Goal: Task Accomplishment & Management: Use online tool/utility

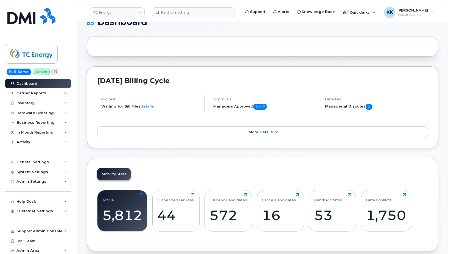
scroll to position [28, 0]
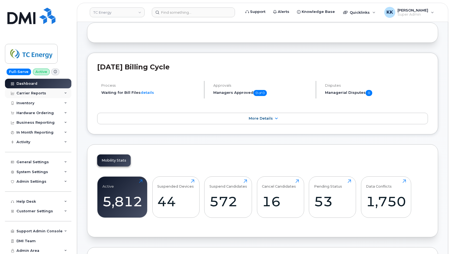
click at [29, 95] on div "Carrier Reports" at bounding box center [31, 93] width 30 height 4
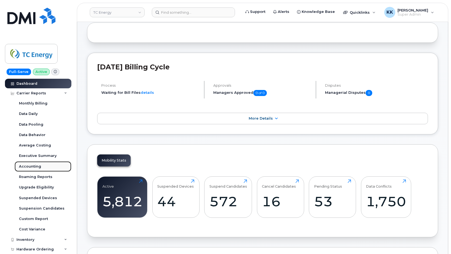
click at [36, 168] on div "Accounting" at bounding box center [30, 166] width 22 height 5
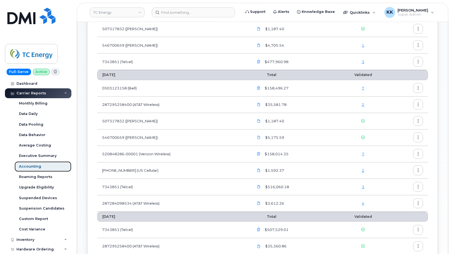
scroll to position [84, 0]
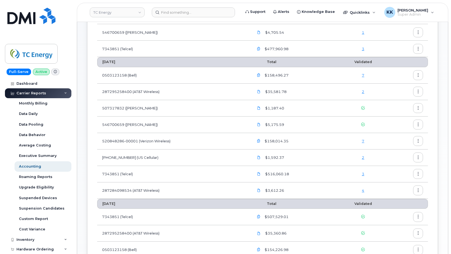
click at [362, 75] on div "7" at bounding box center [363, 75] width 43 height 5
click at [364, 76] on link "7" at bounding box center [363, 75] width 2 height 4
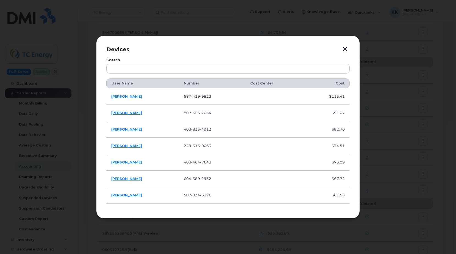
click at [346, 51] on button "button" at bounding box center [345, 49] width 8 height 8
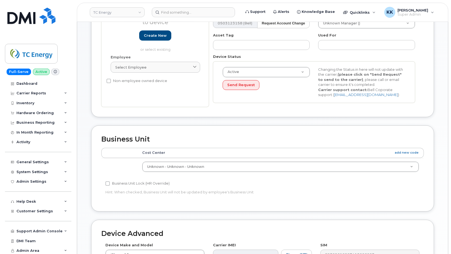
scroll to position [112, 0]
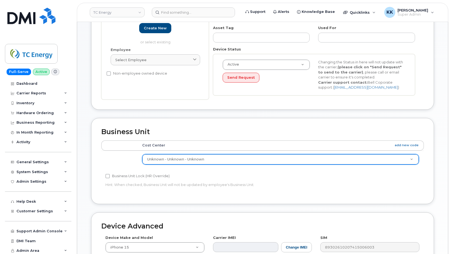
drag, startPoint x: 229, startPoint y: 165, endPoint x: 232, endPoint y: 160, distance: 5.0
click at [229, 164] on div "Unknown - Unknown - Unknown" at bounding box center [280, 159] width 277 height 10
click at [232, 160] on body "TC Energy Support Alerts Knowledge Base Quicklinks Suspend / Cancel Device Chan…" at bounding box center [225, 132] width 451 height 489
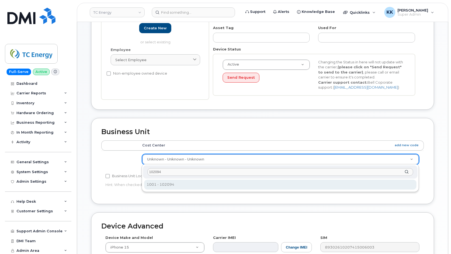
type input "102094"
type input "5804972"
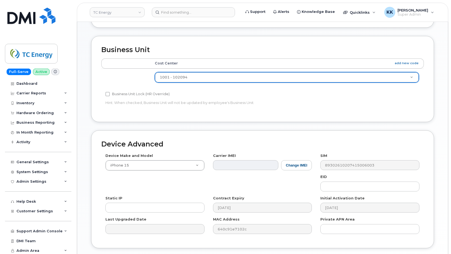
scroll to position [224, 0]
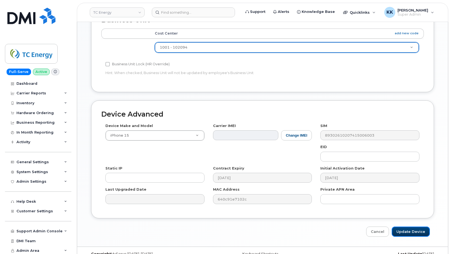
click at [402, 232] on input "Update Device" at bounding box center [411, 232] width 38 height 10
type input "Saving..."
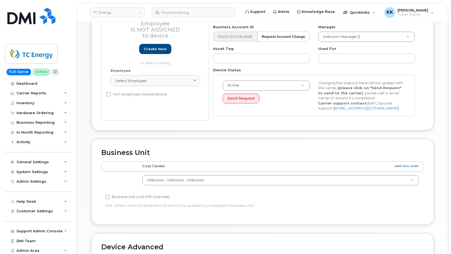
scroll to position [168, 0]
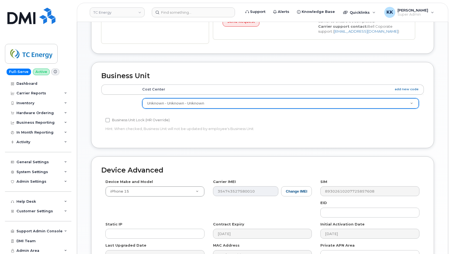
click at [259, 106] on body "TC Energy Support Alerts Knowledge Base Quicklinks Suspend / Cancel Device Chan…" at bounding box center [225, 76] width 451 height 489
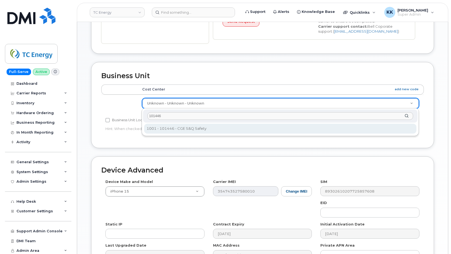
type input "101446"
type input "4119902"
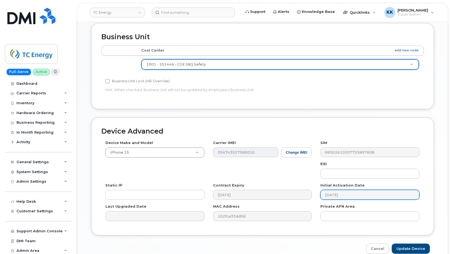
scroll to position [234, 0]
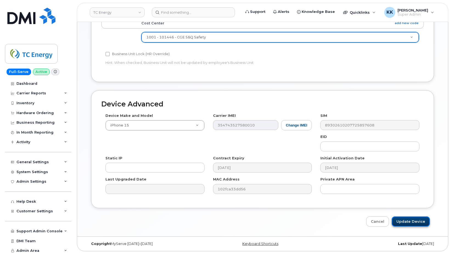
click at [402, 219] on input "Update Device" at bounding box center [411, 222] width 38 height 10
type input "Saving..."
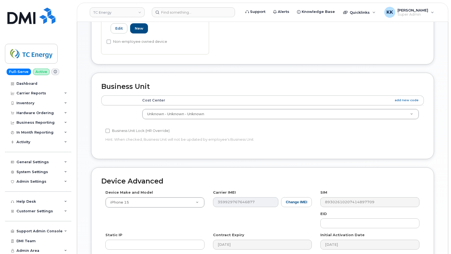
scroll to position [196, 0]
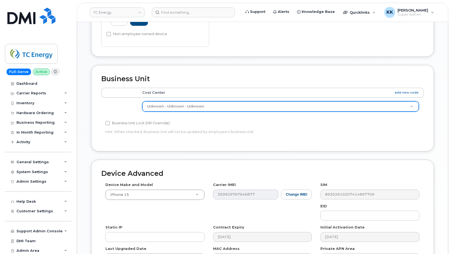
click at [215, 105] on body "TC Energy Support Alerts Knowledge Base Quicklinks Suspend / Cancel Device Chan…" at bounding box center [225, 64] width 451 height 520
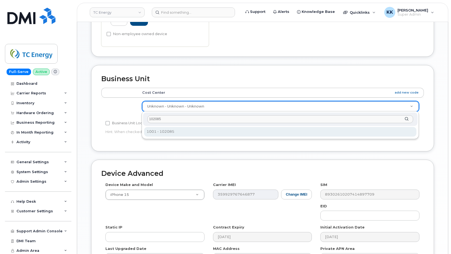
type input "102085"
click at [223, 137] on div "102085 1001 - 102085 1001 - 102085" at bounding box center [280, 126] width 277 height 28
type input "5777176"
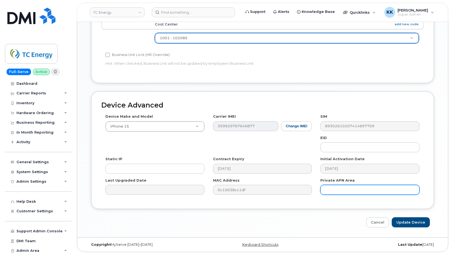
scroll to position [265, 0]
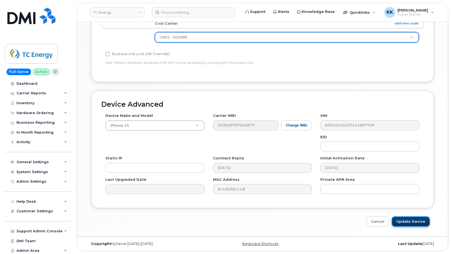
click at [405, 224] on input "Update Device" at bounding box center [411, 222] width 38 height 10
type input "Saving..."
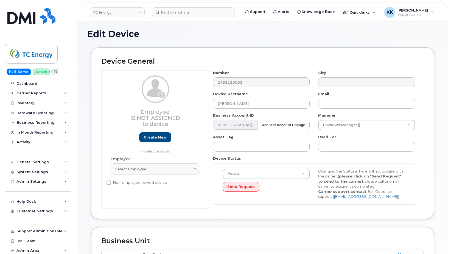
scroll to position [168, 0]
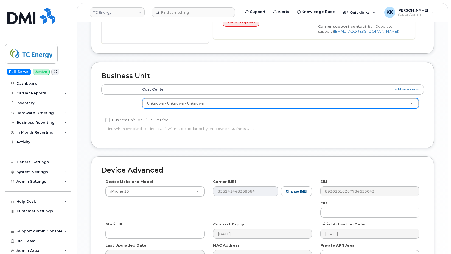
click at [241, 105] on body "TC Energy Support Alerts Knowledge Base Quicklinks Suspend / Cancel Device Chan…" at bounding box center [225, 76] width 451 height 489
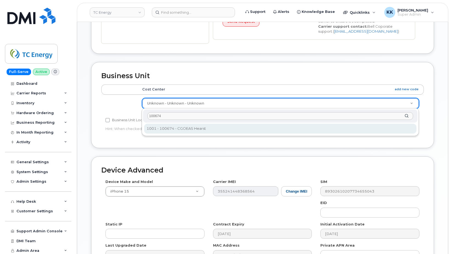
type input "100674"
type input "4119649"
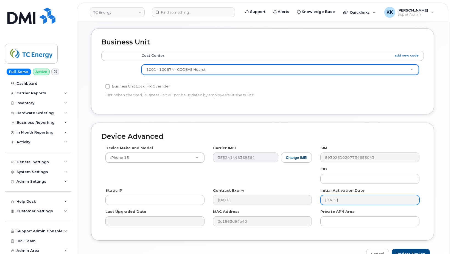
scroll to position [234, 0]
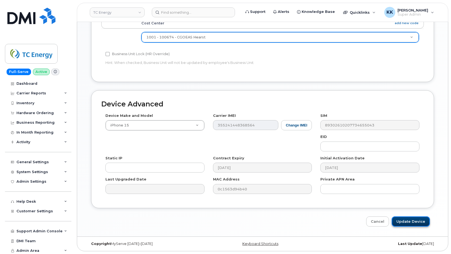
click at [410, 224] on input "Update Device" at bounding box center [411, 222] width 38 height 10
type input "Saving..."
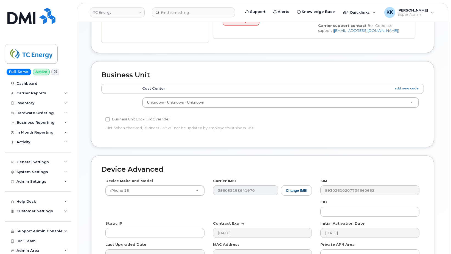
scroll to position [196, 0]
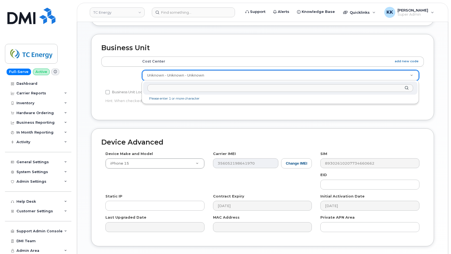
click at [229, 76] on body "TC Energy Support Alerts Knowledge Base Quicklinks Suspend / Cancel Device Chan…" at bounding box center [225, 48] width 451 height 489
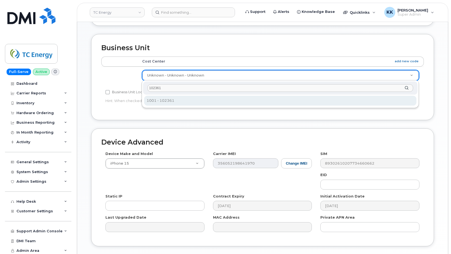
type input "102361"
type input "33720757"
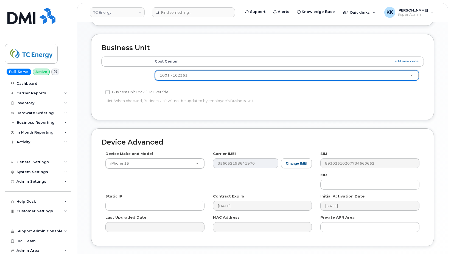
scroll to position [234, 0]
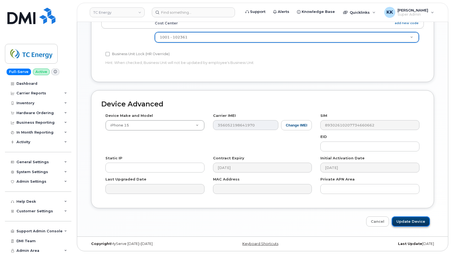
click at [411, 219] on input "Update Device" at bounding box center [411, 222] width 38 height 10
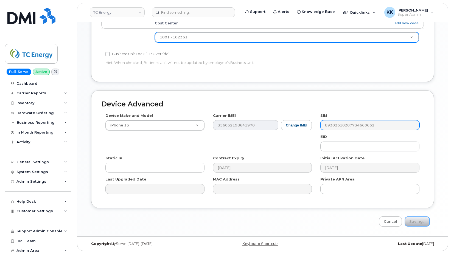
type input "Saving..."
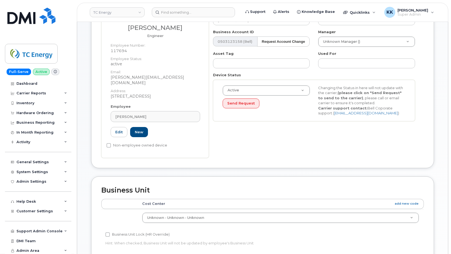
scroll to position [112, 0]
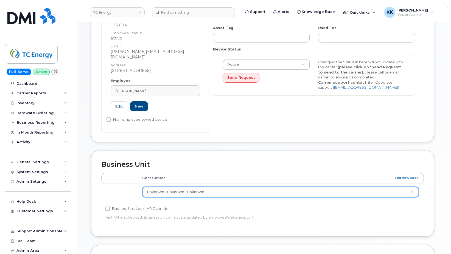
click at [209, 186] on body "TC Energy Support Alerts Knowledge Base Quicklinks Suspend / Cancel Device Chan…" at bounding box center [225, 148] width 451 height 521
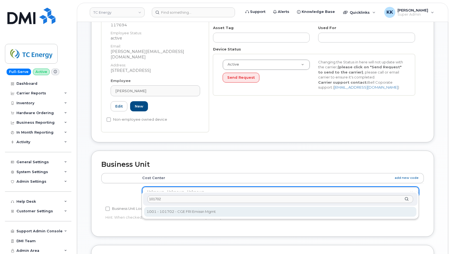
type input "101702"
drag, startPoint x: 205, startPoint y: 210, endPoint x: 234, endPoint y: 210, distance: 28.8
type input "4119683"
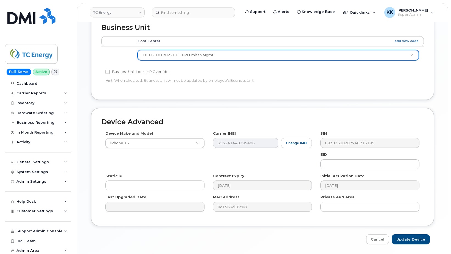
scroll to position [252, 0]
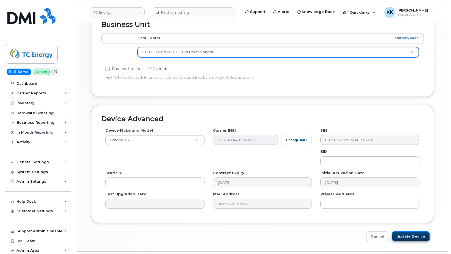
click at [405, 232] on input "Update Device" at bounding box center [411, 237] width 38 height 10
type input "Saving..."
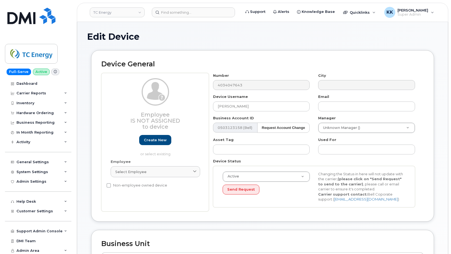
scroll to position [140, 0]
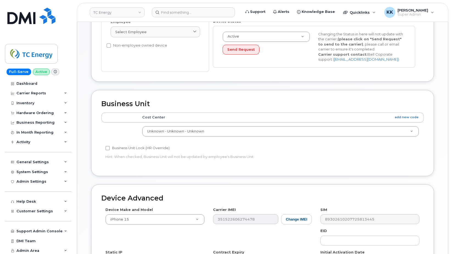
click at [271, 126] on td "Unknown - Unknown - Unknown 4119574" at bounding box center [280, 131] width 287 height 17
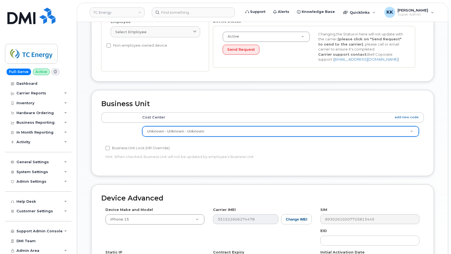
click at [272, 129] on body "TC Energy Support Alerts Knowledge Base Quicklinks Suspend / Cancel Device Chan…" at bounding box center [225, 104] width 451 height 489
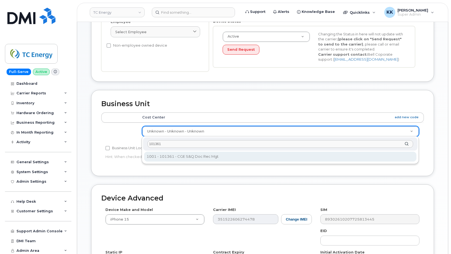
type input "101361"
type input "4119791"
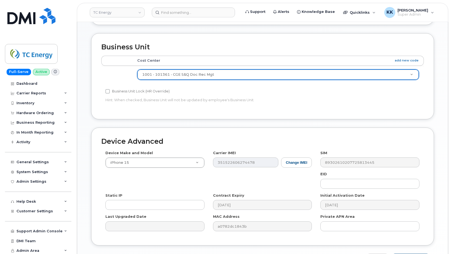
scroll to position [234, 0]
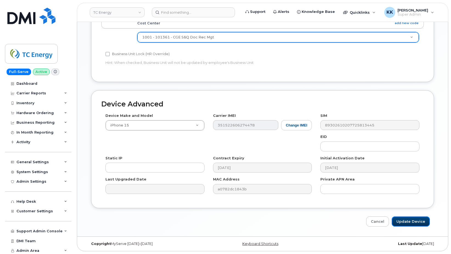
drag, startPoint x: 412, startPoint y: 224, endPoint x: 376, endPoint y: 103, distance: 126.9
click at [380, 118] on div "Device Advanced Device Make and Model iPhone 15 Android TCL 502 Watch Apple Wat…" at bounding box center [262, 158] width 351 height 137
click at [411, 222] on input "Update Device" at bounding box center [411, 222] width 38 height 10
type input "Saving..."
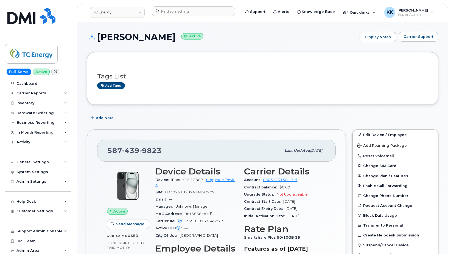
scroll to position [466, 0]
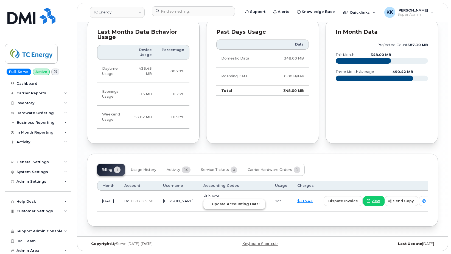
click at [215, 204] on span "Update Accounting Data?" at bounding box center [236, 204] width 49 height 5
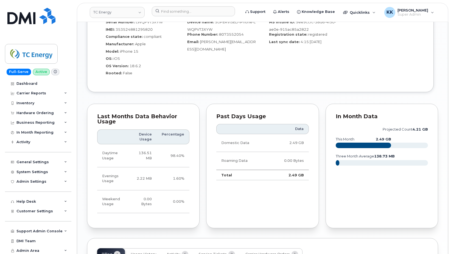
scroll to position [400, 0]
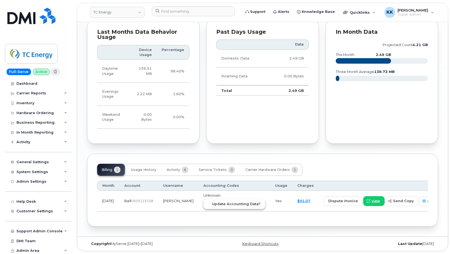
click at [218, 203] on span "Update Accounting Data?" at bounding box center [236, 204] width 49 height 5
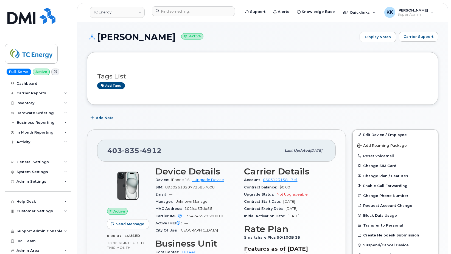
scroll to position [403, 0]
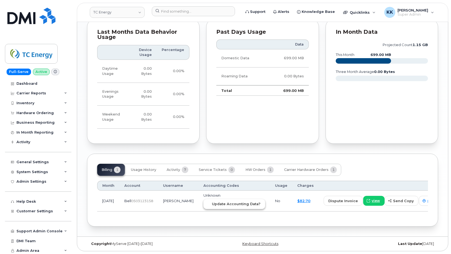
click at [219, 202] on span "Update Accounting Data?" at bounding box center [236, 204] width 49 height 5
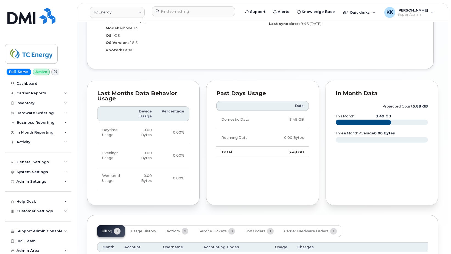
scroll to position [415, 0]
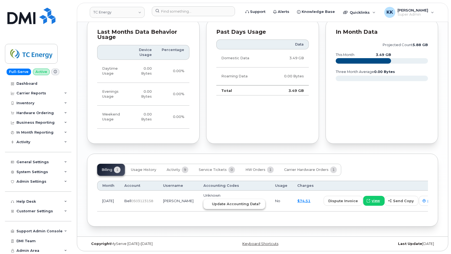
click at [233, 206] on span "Update Accounting Data?" at bounding box center [236, 204] width 49 height 5
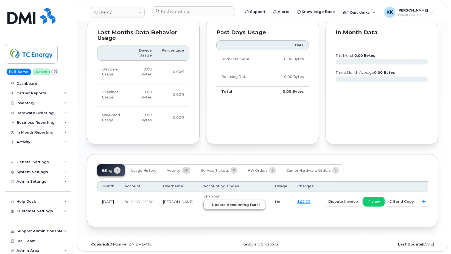
scroll to position [305, 0]
click at [233, 207] on span "Update Accounting Data?" at bounding box center [236, 204] width 49 height 5
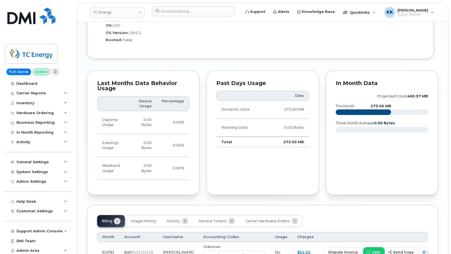
scroll to position [512, 0]
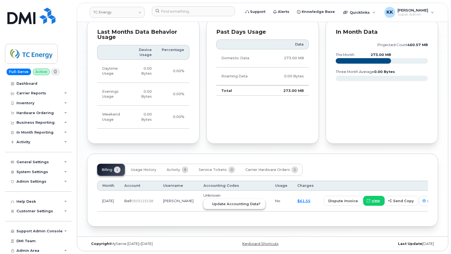
click at [236, 206] on span "Update Accounting Data?" at bounding box center [236, 204] width 49 height 5
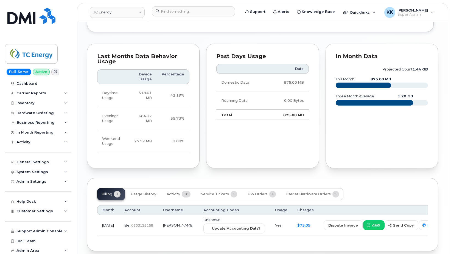
scroll to position [415, 0]
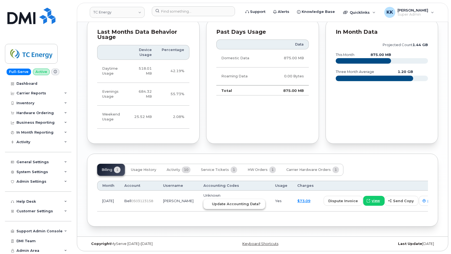
click at [226, 206] on span "Update Accounting Data?" at bounding box center [236, 204] width 49 height 5
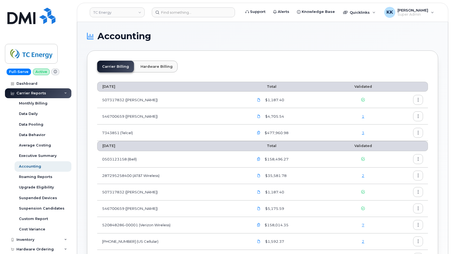
click at [364, 176] on link "2" at bounding box center [363, 176] width 2 height 4
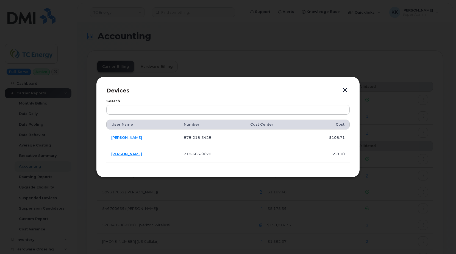
click at [348, 91] on button "button" at bounding box center [345, 91] width 8 height 8
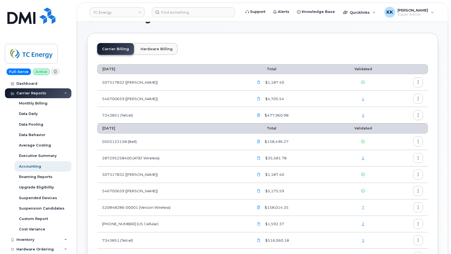
scroll to position [28, 0]
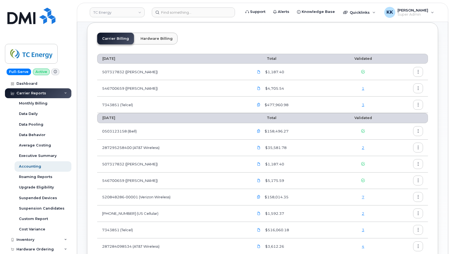
click at [363, 104] on link "3" at bounding box center [363, 105] width 2 height 4
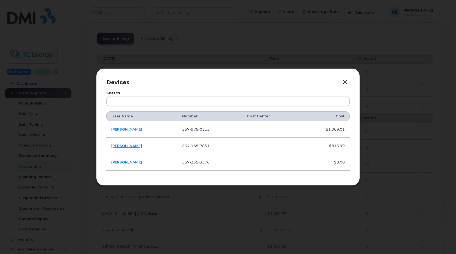
click at [345, 80] on button "button" at bounding box center [345, 82] width 8 height 8
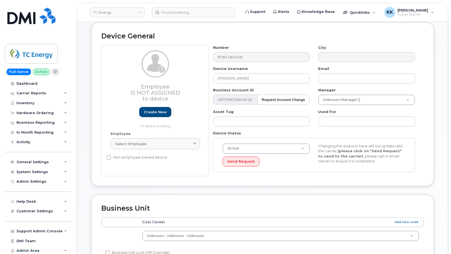
scroll to position [112, 0]
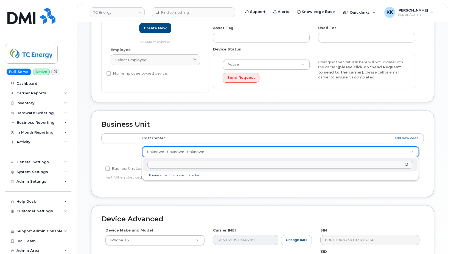
click at [242, 155] on body "TC Energy Support Alerts Knowledge Base Quicklinks Suspend / Cancel Device Chan…" at bounding box center [225, 128] width 451 height 481
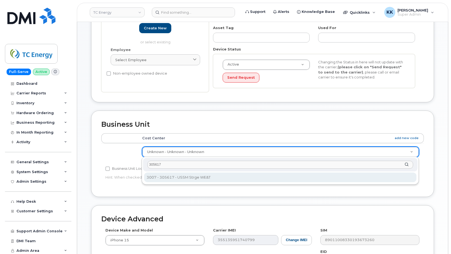
type input "305617"
type input "4119822"
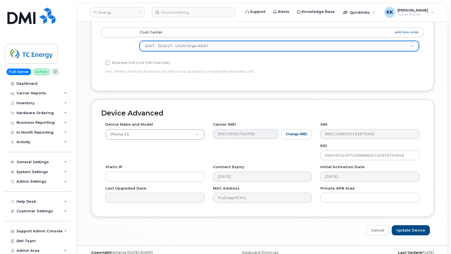
scroll to position [224, 0]
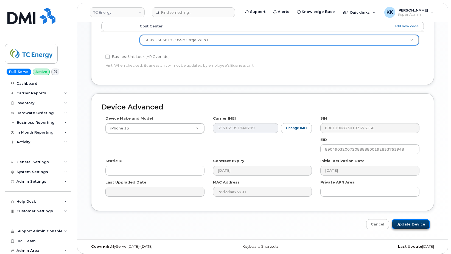
click at [408, 226] on input "Update Device" at bounding box center [411, 224] width 38 height 10
type input "Saving..."
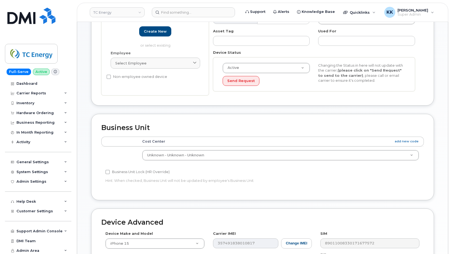
scroll to position [112, 0]
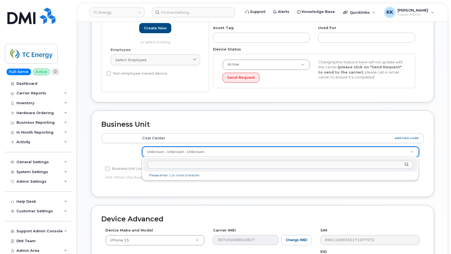
click at [238, 152] on body "TC Energy Support Alerts Knowledge Base Quicklinks Suspend / Cancel Device Chan…" at bounding box center [225, 128] width 451 height 481
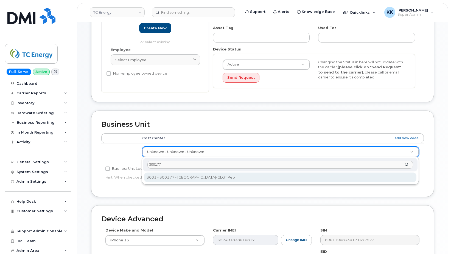
type input "300177"
type input "4120026"
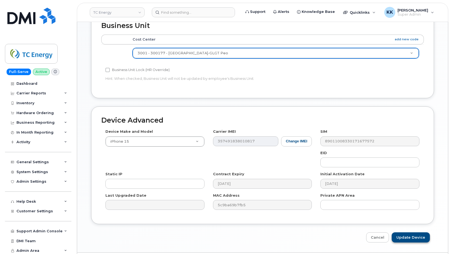
scroll to position [224, 0]
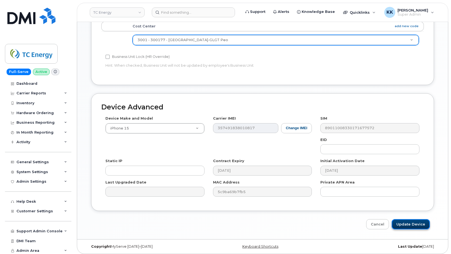
click at [409, 224] on input "Update Device" at bounding box center [411, 224] width 38 height 10
type input "Saving..."
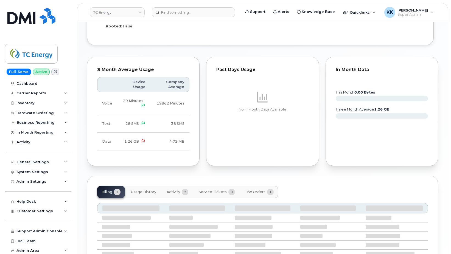
scroll to position [346, 0]
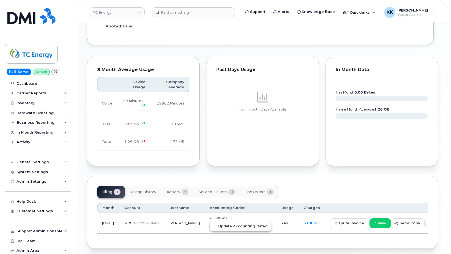
click at [225, 227] on span "Update Accounting Data?" at bounding box center [242, 226] width 49 height 5
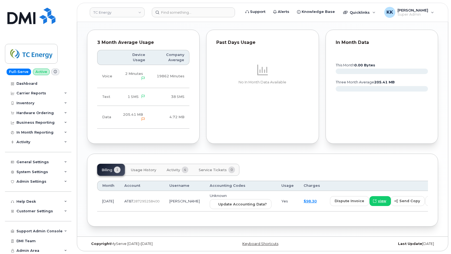
scroll to position [366, 0]
click at [230, 207] on span "Update Accounting Data?" at bounding box center [242, 204] width 49 height 5
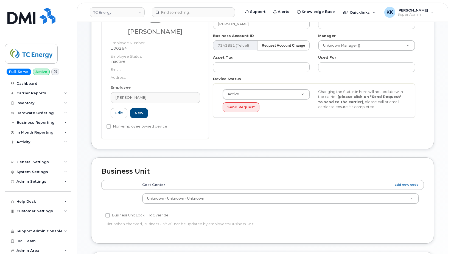
scroll to position [112, 0]
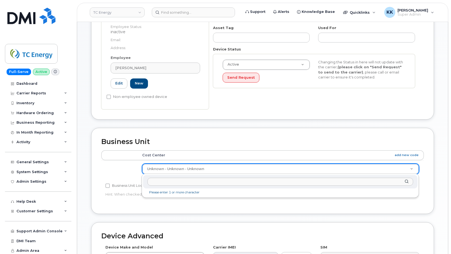
click at [209, 166] on body "TC Energy Support Alerts Knowledge Base Quicklinks Suspend / Cancel Device Chan…" at bounding box center [225, 137] width 451 height 499
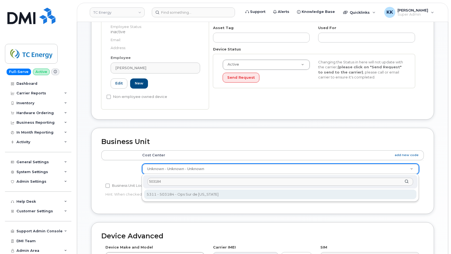
type input "503184"
type input "4119786"
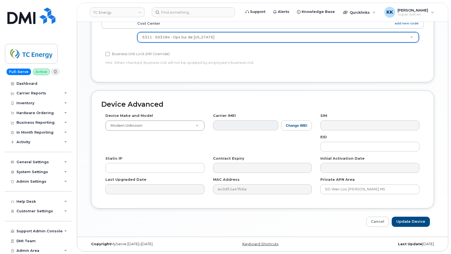
scroll to position [244, 0]
click at [402, 218] on input "Update Device" at bounding box center [411, 222] width 38 height 10
type input "Saving..."
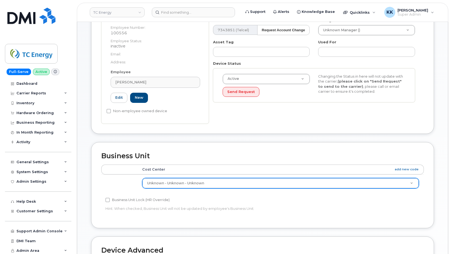
scroll to position [112, 0]
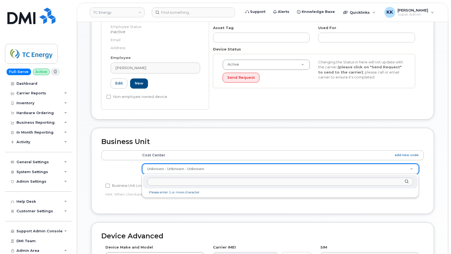
click at [204, 165] on body "TC Energy Support Alerts Knowledge Base Quicklinks Suspend / Cancel Device Chan…" at bounding box center [225, 137] width 451 height 499
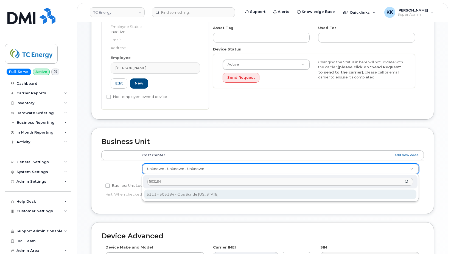
type input "503184"
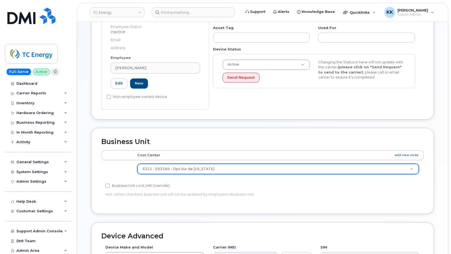
type input "4119786"
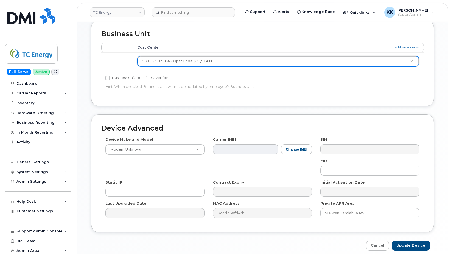
scroll to position [224, 0]
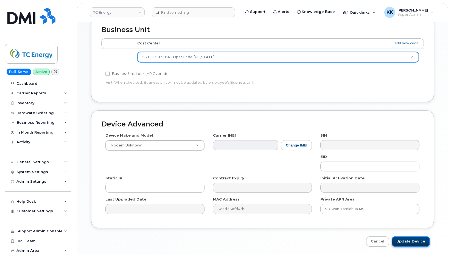
click at [410, 245] on input "Update Device" at bounding box center [411, 242] width 38 height 10
type input "Saving..."
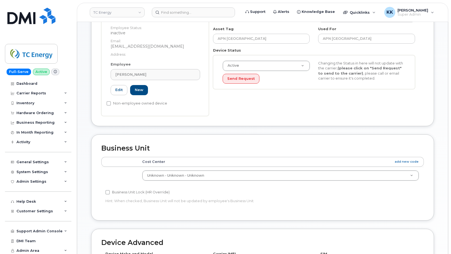
scroll to position [112, 0]
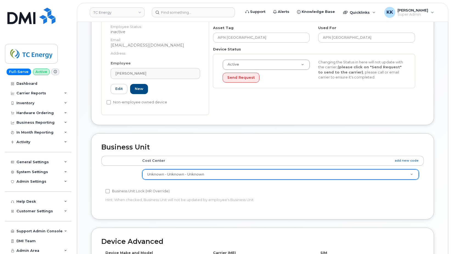
click at [195, 174] on body "TC Energy Support Alerts Knowledge Base Quicklinks Suspend / Cancel Device Chan…" at bounding box center [225, 140] width 451 height 504
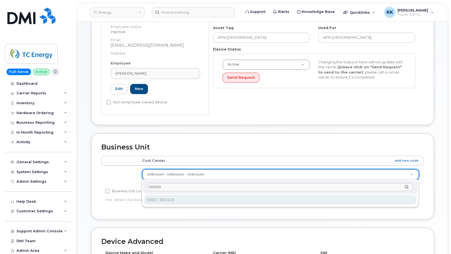
type input "503315"
type input "9693820"
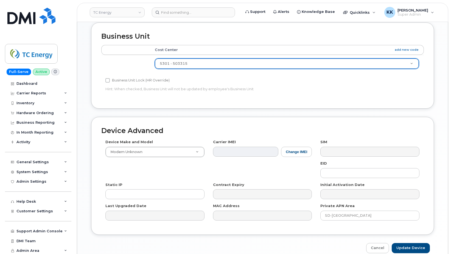
scroll to position [250, 0]
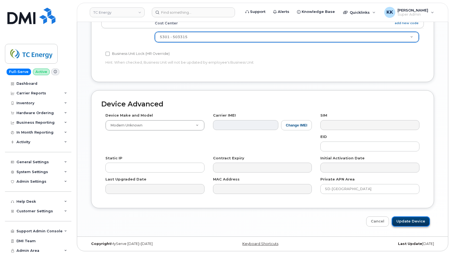
click at [411, 225] on input "Update Device" at bounding box center [411, 222] width 38 height 10
type input "Saving..."
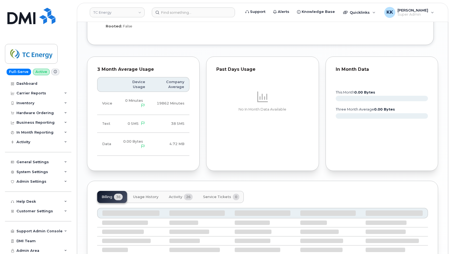
scroll to position [521, 0]
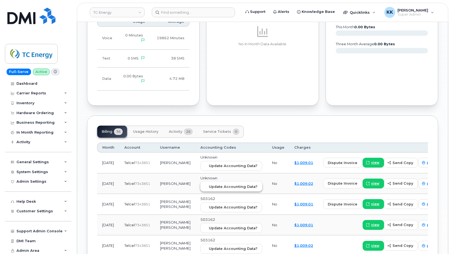
click at [209, 184] on span "Update Accounting Data?" at bounding box center [233, 186] width 49 height 5
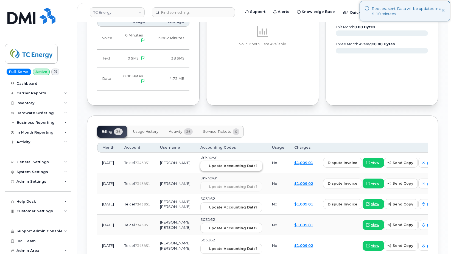
click at [209, 163] on span "Update Accounting Data?" at bounding box center [233, 165] width 49 height 5
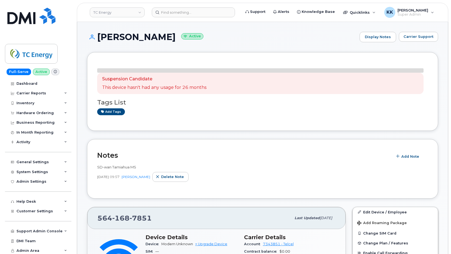
scroll to position [514, 0]
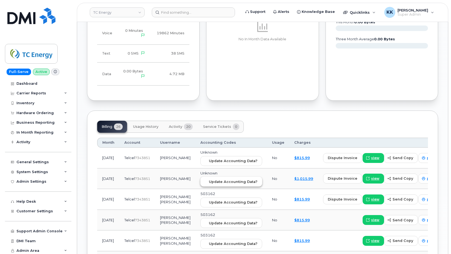
click at [214, 180] on span "Update Accounting Data?" at bounding box center [233, 181] width 49 height 5
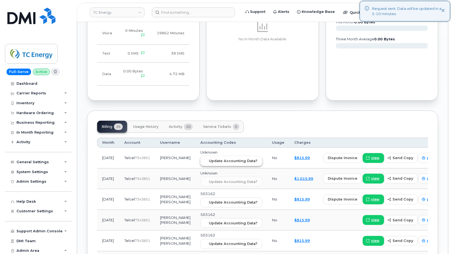
click at [219, 161] on span "Update Accounting Data?" at bounding box center [233, 160] width 49 height 5
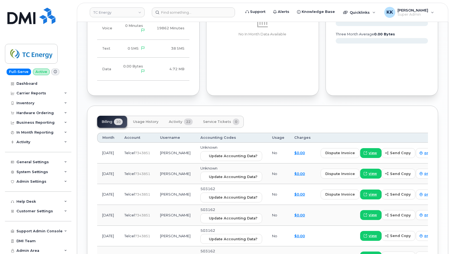
scroll to position [425, 0]
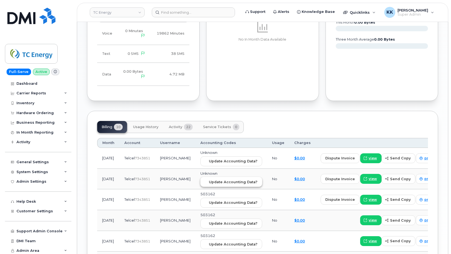
click at [210, 181] on span "Update Accounting Data?" at bounding box center [233, 182] width 49 height 5
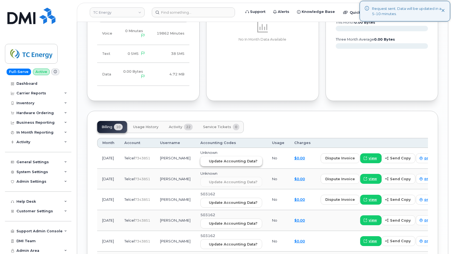
click at [219, 158] on button "Update Accounting Data?" at bounding box center [232, 162] width 62 height 10
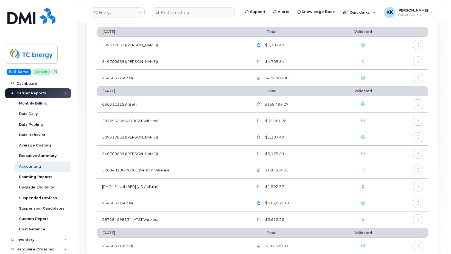
scroll to position [56, 0]
click at [365, 218] on link "4" at bounding box center [363, 218] width 2 height 4
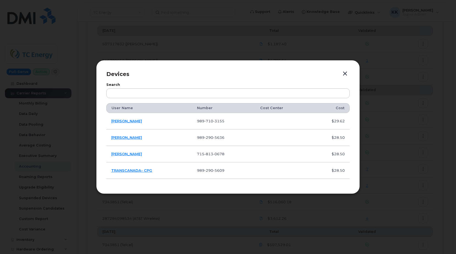
click at [343, 75] on button "button" at bounding box center [345, 74] width 8 height 8
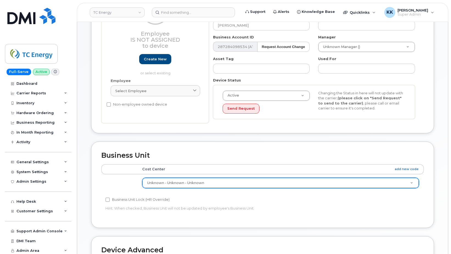
scroll to position [84, 0]
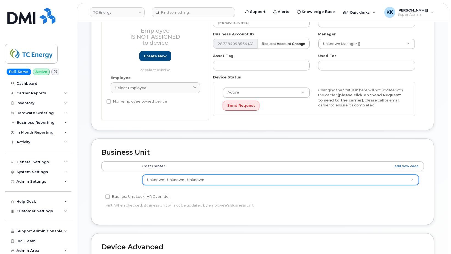
click at [194, 176] on body "TC Energy Support Alerts Knowledge Base Quicklinks Suspend / Cancel Device Chan…" at bounding box center [225, 156] width 451 height 481
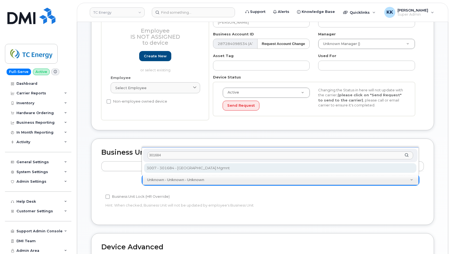
type input "301684"
type input "4120128"
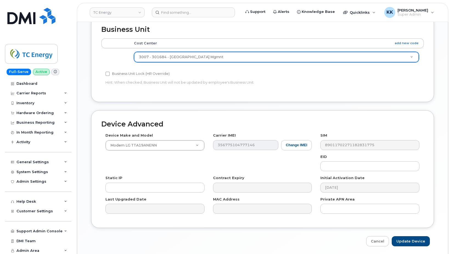
scroll to position [227, 0]
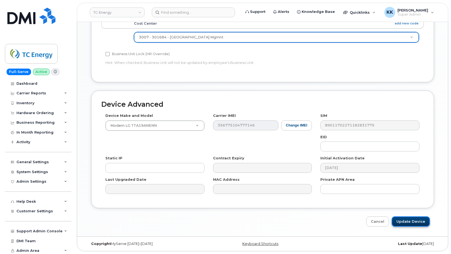
click at [411, 223] on input "Update Device" at bounding box center [411, 222] width 38 height 10
type input "Saving..."
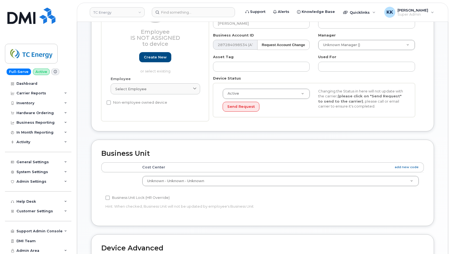
scroll to position [112, 0]
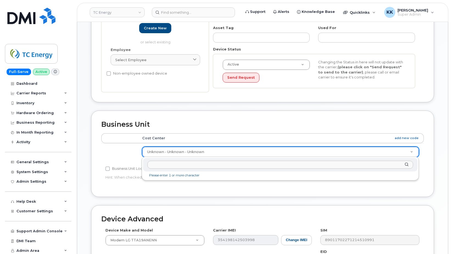
click at [280, 150] on body "TC Energy Support Alerts Knowledge Base Quicklinks Suspend / Cancel Device Chan…" at bounding box center [225, 128] width 451 height 481
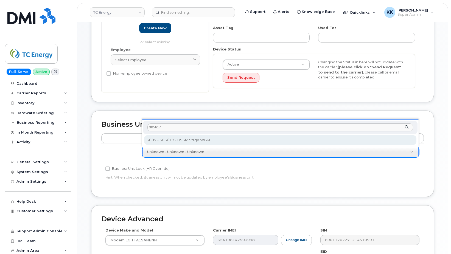
type input "305617"
type input "4119822"
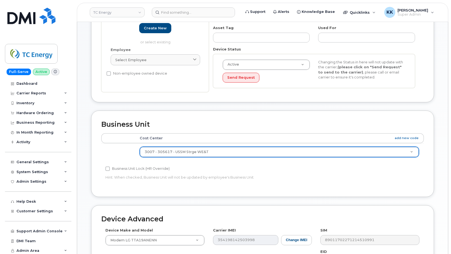
scroll to position [224, 0]
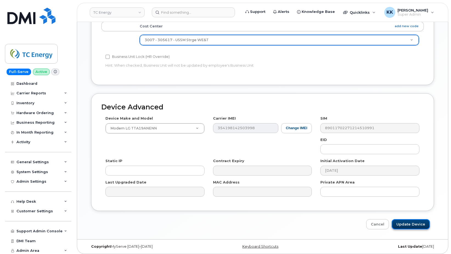
click at [411, 227] on input "Update Device" at bounding box center [411, 224] width 38 height 10
type input "Saving..."
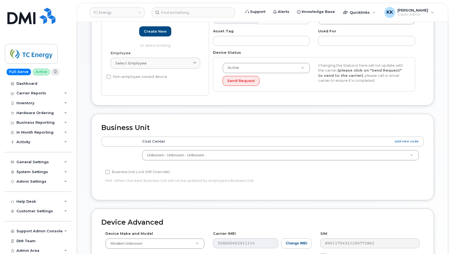
scroll to position [112, 0]
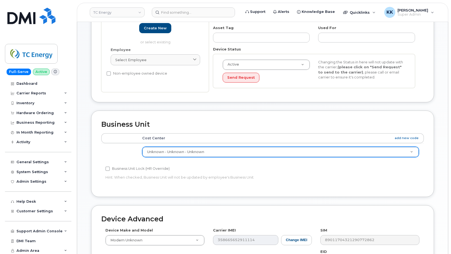
click at [216, 150] on body "TC Energy Support Alerts Knowledge Base Quicklinks Suspend / Cancel Device Chan…" at bounding box center [225, 128] width 451 height 481
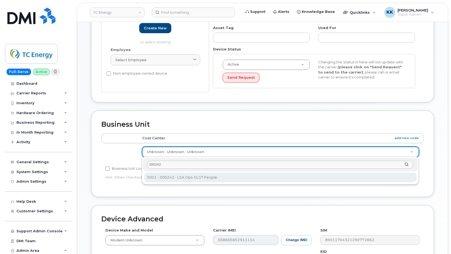
type input "300242"
type input "4119971"
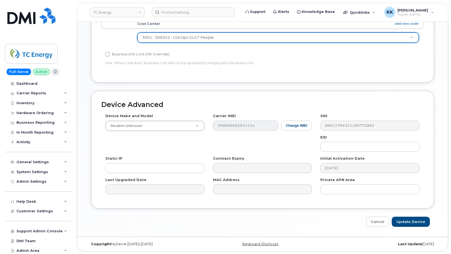
scroll to position [227, 0]
click at [418, 221] on input "Update Device" at bounding box center [411, 222] width 38 height 10
type input "Saving..."
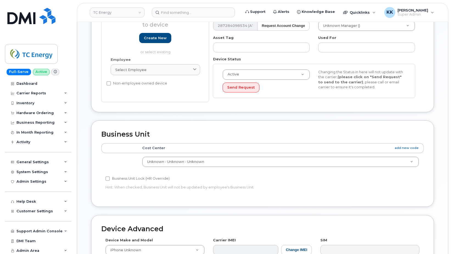
scroll to position [140, 0]
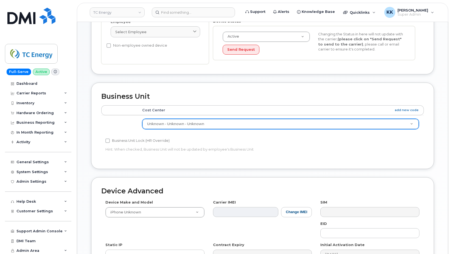
click at [178, 123] on body "TC Energy Support Alerts Knowledge Base Quicklinks Suspend / Cancel Device Chan…" at bounding box center [225, 100] width 451 height 481
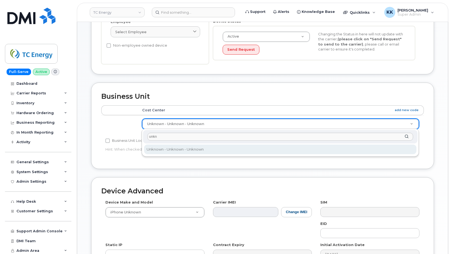
type input "unkn"
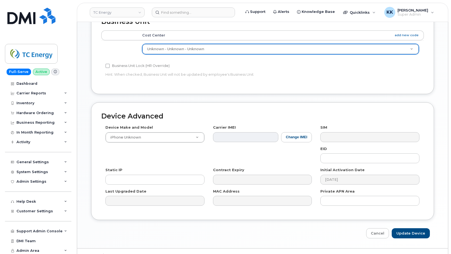
scroll to position [224, 0]
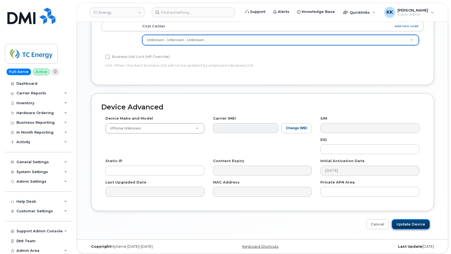
click at [408, 226] on input "Update Device" at bounding box center [411, 224] width 38 height 10
type input "Saving..."
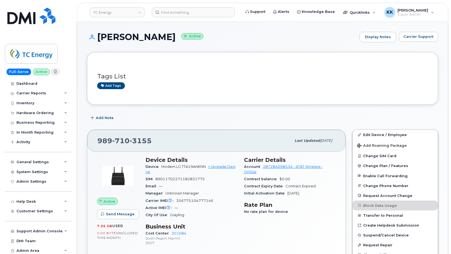
scroll to position [274, 0]
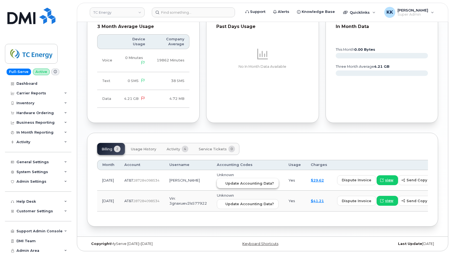
click at [226, 181] on span "Update Accounting Data?" at bounding box center [250, 183] width 49 height 5
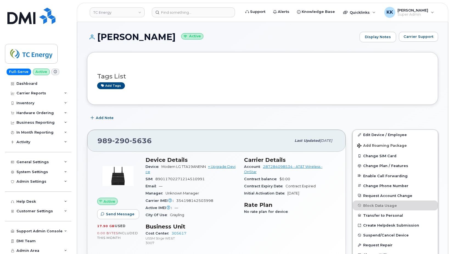
scroll to position [300, 0]
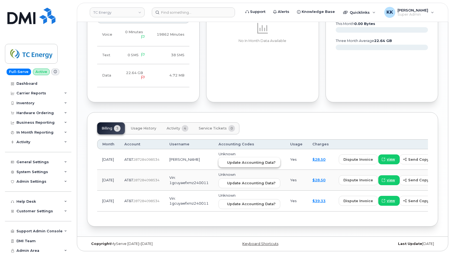
click at [235, 158] on button "Update Accounting Data?" at bounding box center [250, 163] width 62 height 10
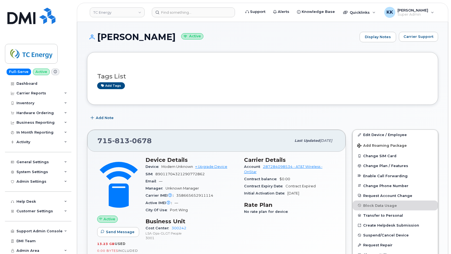
scroll to position [283, 0]
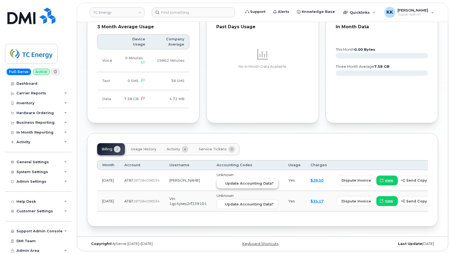
click at [232, 185] on button "Update Accounting Data?" at bounding box center [248, 184] width 62 height 10
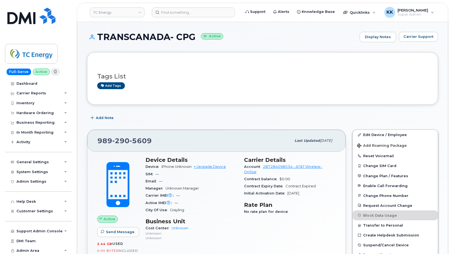
scroll to position [274, 0]
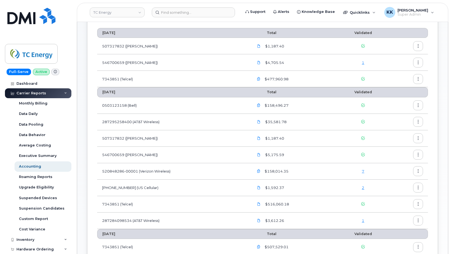
scroll to position [56, 0]
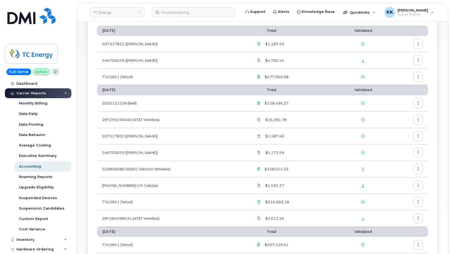
click at [364, 170] on link "7" at bounding box center [363, 169] width 2 height 4
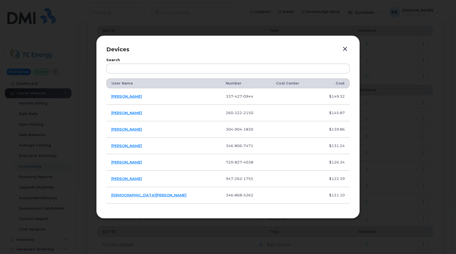
click at [348, 48] on button "button" at bounding box center [345, 49] width 8 height 8
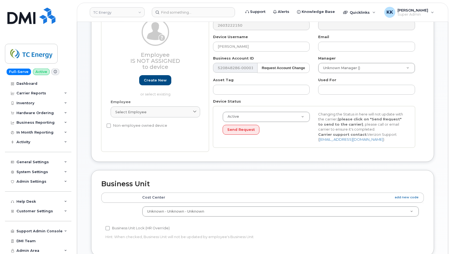
scroll to position [84, 0]
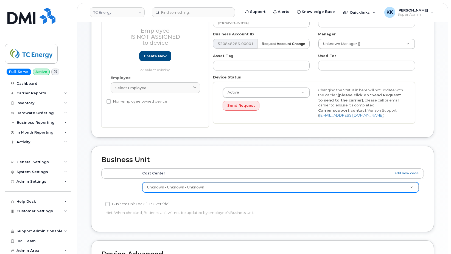
click at [269, 185] on body "TC Energy Support Alerts Knowledge Base Quicklinks Suspend / Cancel Device Chan…" at bounding box center [225, 160] width 451 height 489
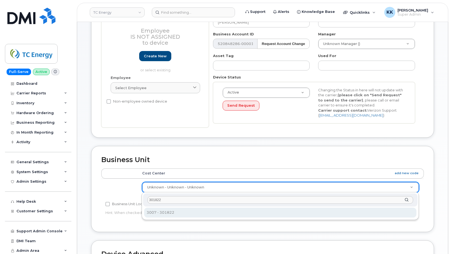
type input "301822"
type input "4805008"
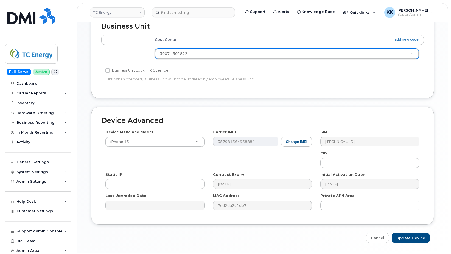
scroll to position [234, 0]
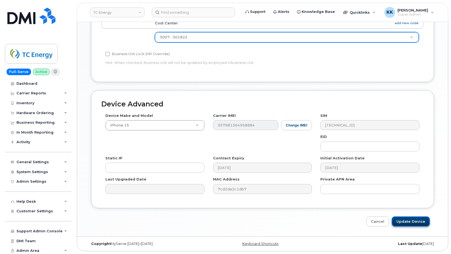
click at [403, 220] on input "Update Device" at bounding box center [411, 222] width 38 height 10
type input "Saving..."
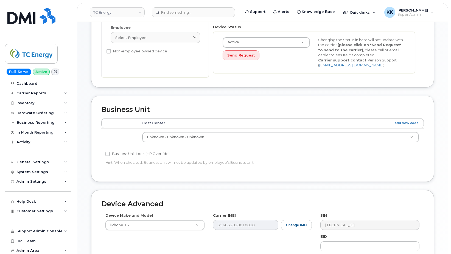
scroll to position [140, 0]
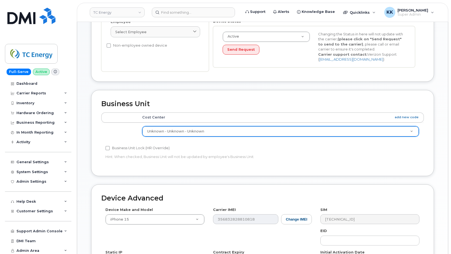
click at [229, 132] on body "TC Energy Support Alerts Knowledge Base Quicklinks Suspend / Cancel Device Chan…" at bounding box center [225, 104] width 451 height 489
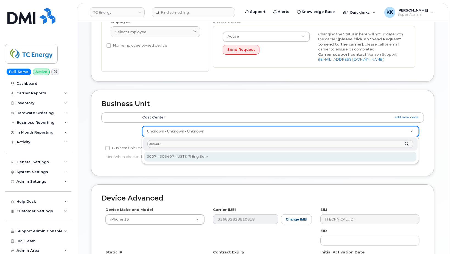
type input "305407"
type input "4119968"
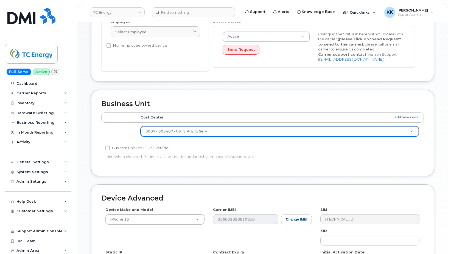
scroll to position [234, 0]
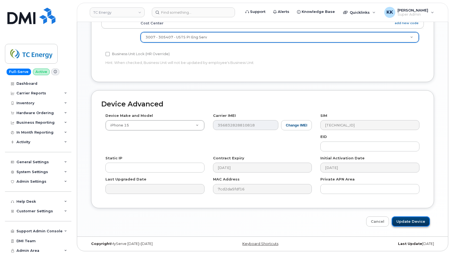
click at [402, 220] on input "Update Device" at bounding box center [411, 222] width 38 height 10
type input "Saving..."
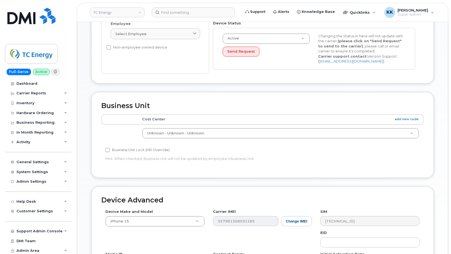
scroll to position [140, 0]
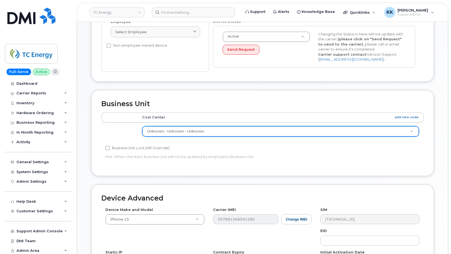
click at [274, 134] on body "TC Energy Support Alerts Knowledge Base Quicklinks Suspend / Cancel Device Chan…" at bounding box center [225, 104] width 451 height 489
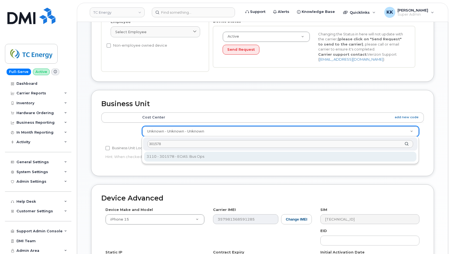
type input "301578"
type input "4120137"
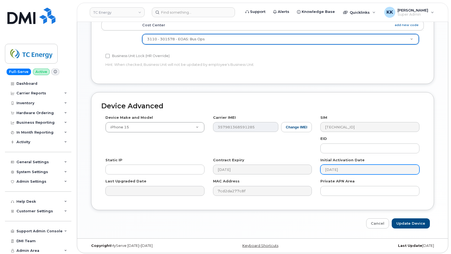
scroll to position [234, 0]
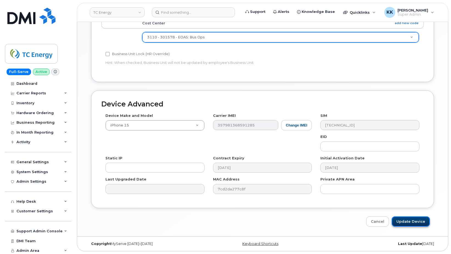
click at [405, 221] on input "Update Device" at bounding box center [411, 222] width 38 height 10
type input "Saving..."
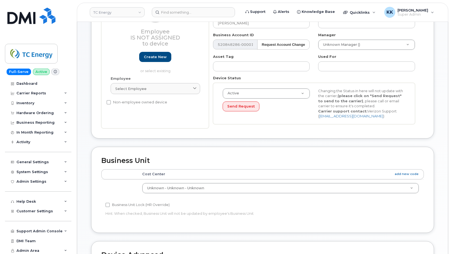
scroll to position [140, 0]
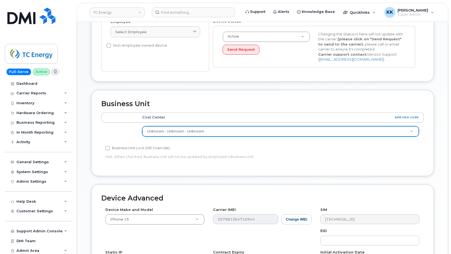
click at [246, 132] on body "TC Energy Support Alerts Knowledge Base Quicklinks Suspend / Cancel Device Chan…" at bounding box center [225, 104] width 451 height 489
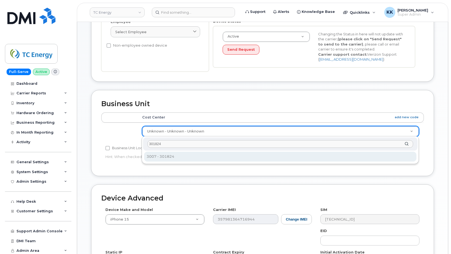
type input "301824"
type input "4805010"
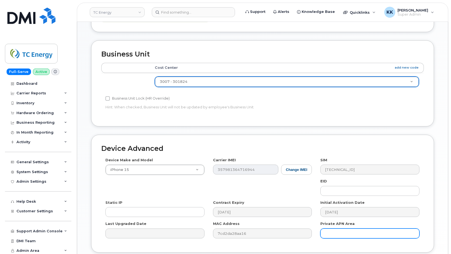
scroll to position [234, 0]
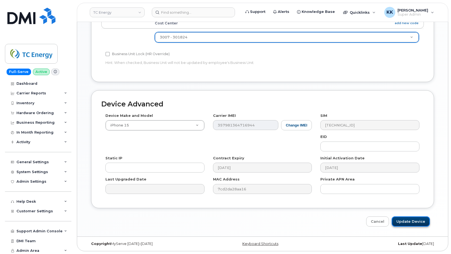
click at [412, 220] on input "Update Device" at bounding box center [411, 222] width 38 height 10
type input "Saving..."
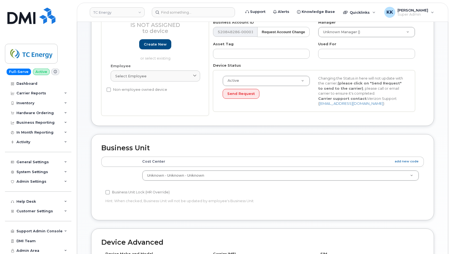
scroll to position [112, 0]
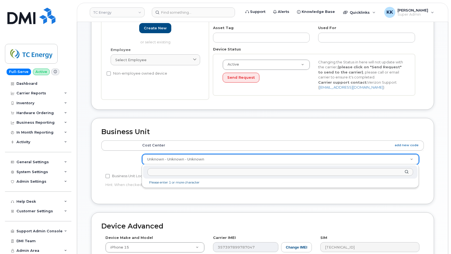
click at [290, 159] on body "TC Energy Support Alerts Knowledge Base Quicklinks Suspend / Cancel Device Chan…" at bounding box center [225, 132] width 451 height 489
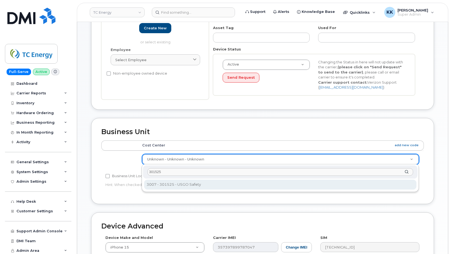
type input "301525"
type input "4120188"
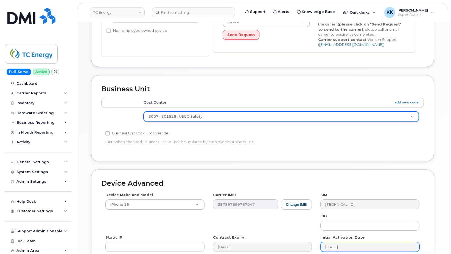
scroll to position [224, 0]
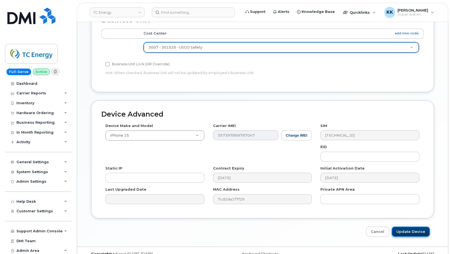
click at [409, 233] on input "Update Device" at bounding box center [411, 232] width 38 height 10
type input "Saving..."
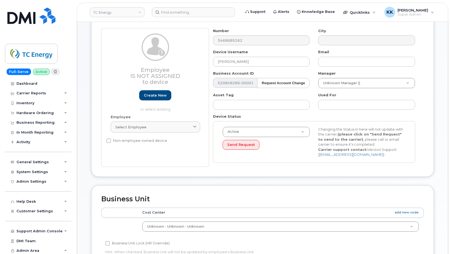
scroll to position [112, 0]
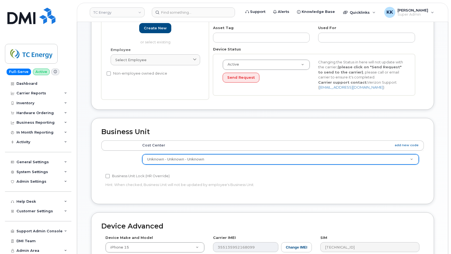
click at [237, 160] on body "TC Energy Support Alerts Knowledge Base Quicklinks Suspend / Cancel Device Chan…" at bounding box center [225, 132] width 451 height 489
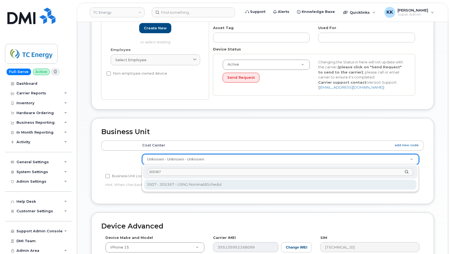
type input "305367"
type input "4119752"
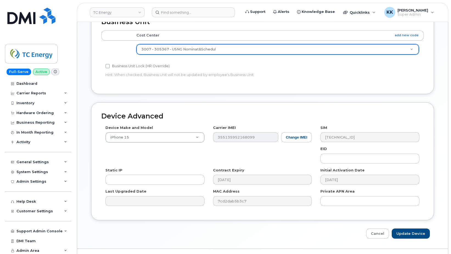
scroll to position [224, 0]
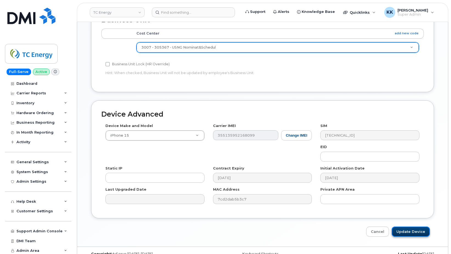
click at [408, 231] on input "Update Device" at bounding box center [411, 232] width 38 height 10
type input "Saving..."
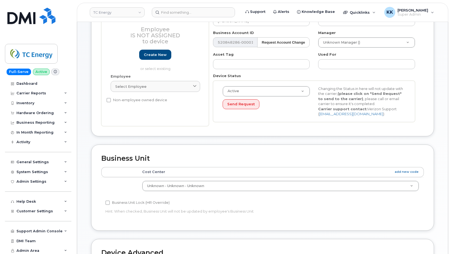
scroll to position [112, 0]
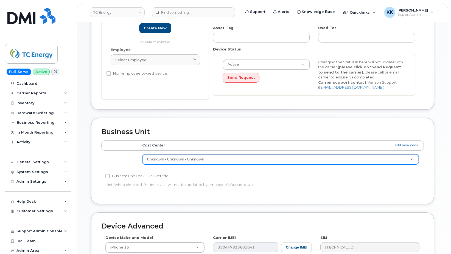
click at [229, 158] on body "TC Energy Support Alerts Knowledge Base Quicklinks Suspend / Cancel Device Chan…" at bounding box center [225, 132] width 451 height 489
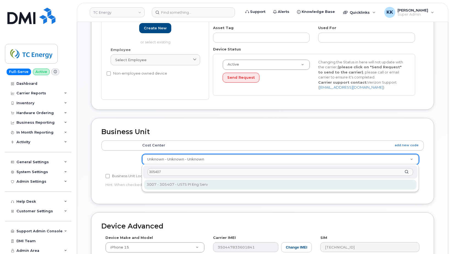
type input "305407"
type input "4119968"
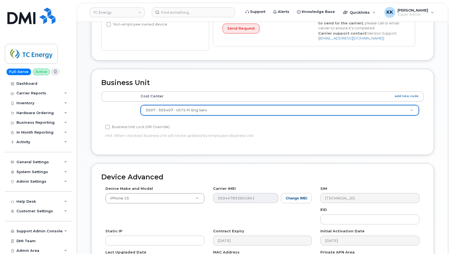
scroll to position [224, 0]
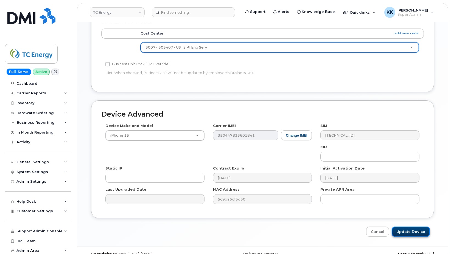
click at [402, 232] on input "Update Device" at bounding box center [411, 232] width 38 height 10
type input "Saving..."
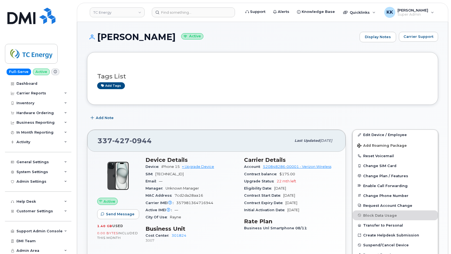
scroll to position [363, 0]
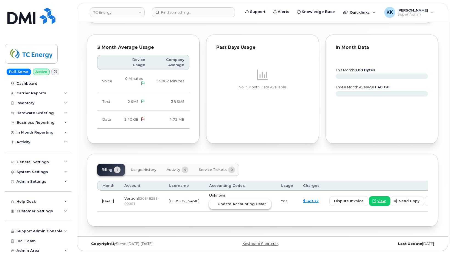
click at [218, 202] on span "Update Accounting Data?" at bounding box center [242, 204] width 49 height 5
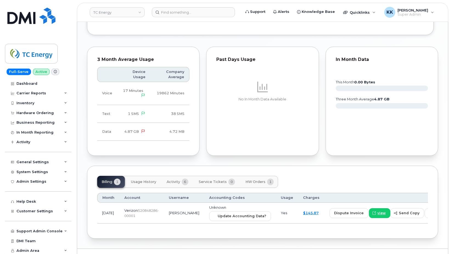
scroll to position [363, 0]
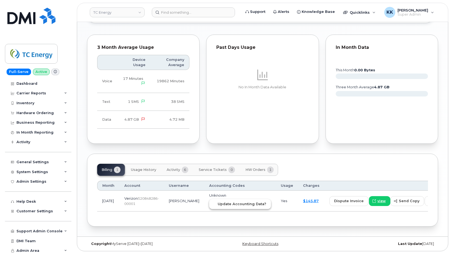
click at [218, 202] on span "Update Accounting Data?" at bounding box center [242, 204] width 49 height 5
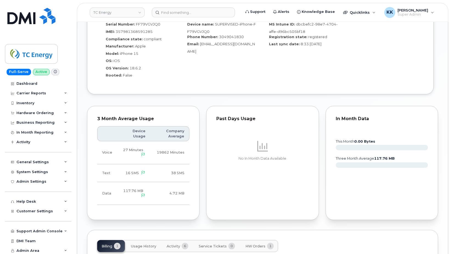
scroll to position [368, 0]
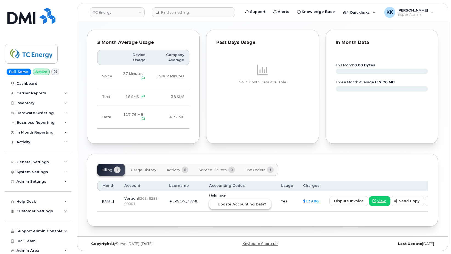
click at [243, 202] on span "Update Accounting Data?" at bounding box center [242, 204] width 49 height 5
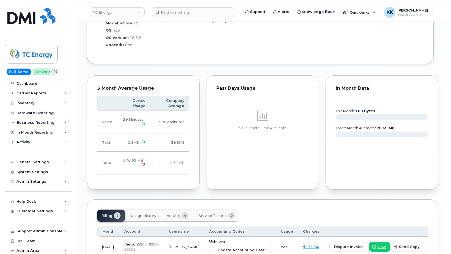
scroll to position [368, 0]
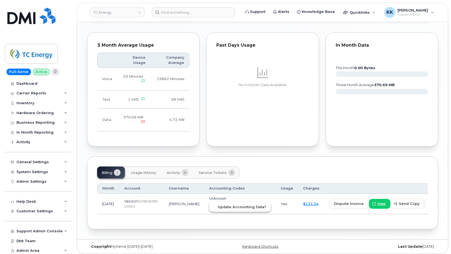
click at [230, 205] on span "Update Accounting Data?" at bounding box center [242, 207] width 49 height 5
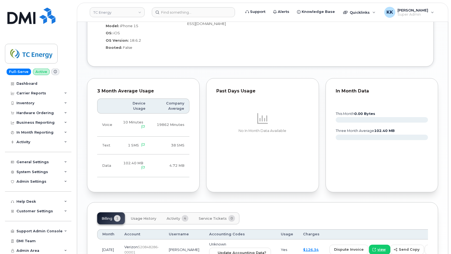
scroll to position [368, 0]
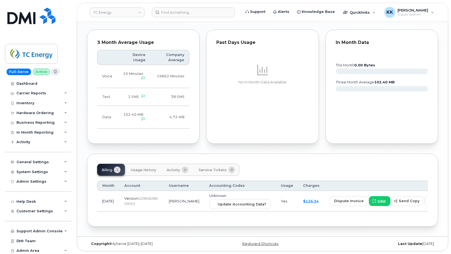
click at [213, 197] on td "Unknown Update Accounting Data?" at bounding box center [240, 201] width 72 height 21
click at [218, 202] on span "Update Accounting Data?" at bounding box center [242, 204] width 49 height 5
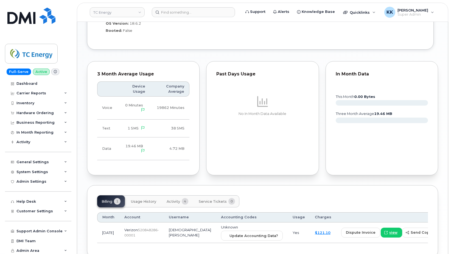
scroll to position [368, 0]
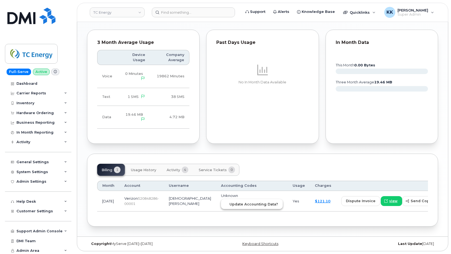
click at [230, 202] on span "Update Accounting Data?" at bounding box center [254, 204] width 49 height 5
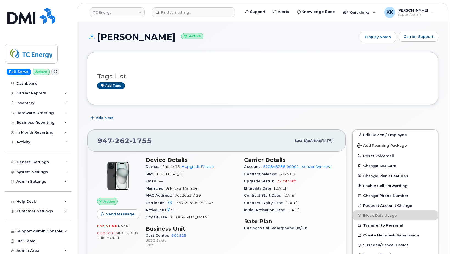
scroll to position [368, 0]
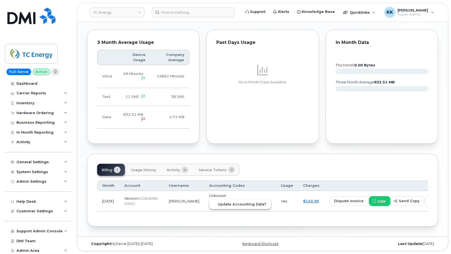
click at [227, 205] on button "Update Accounting Data?" at bounding box center [240, 204] width 62 height 10
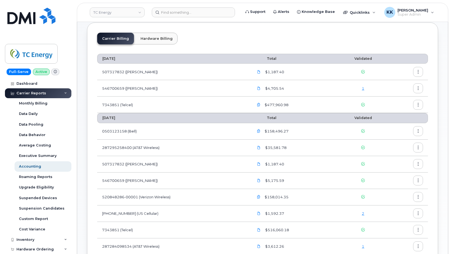
scroll to position [56, 0]
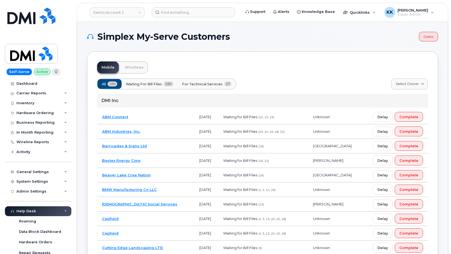
click at [206, 84] on span "For Technical Services" at bounding box center [202, 84] width 41 height 5
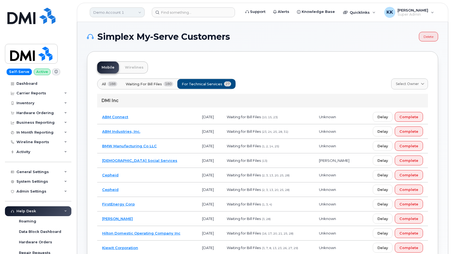
click at [113, 11] on link "Demo Account 1" at bounding box center [117, 12] width 55 height 10
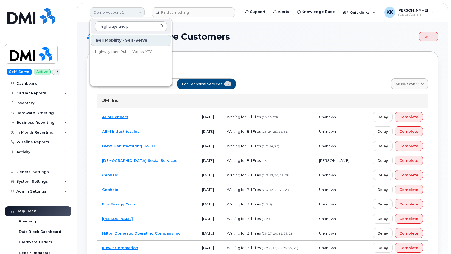
type input "highways and pu"
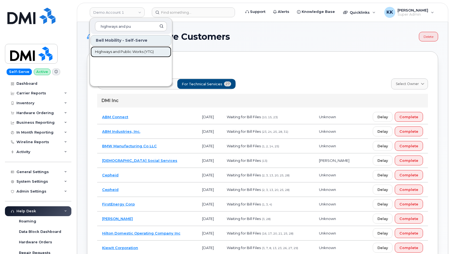
click at [125, 51] on span "Highways and Public Works (YTG)" at bounding box center [124, 51] width 59 height 5
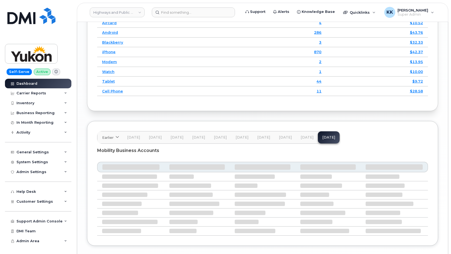
scroll to position [744, 0]
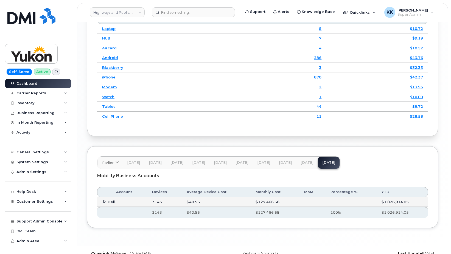
click at [103, 200] on icon at bounding box center [105, 202] width 4 height 4
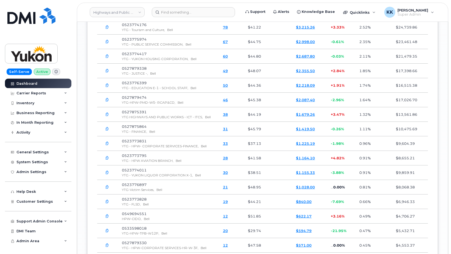
scroll to position [997, 0]
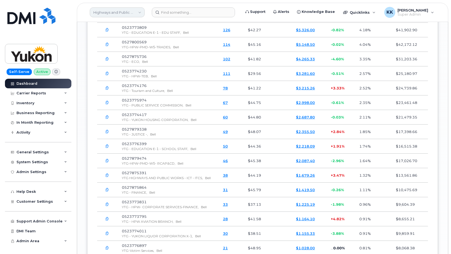
click at [108, 13] on link "Highways and Public Works (YTG)" at bounding box center [117, 12] width 55 height 10
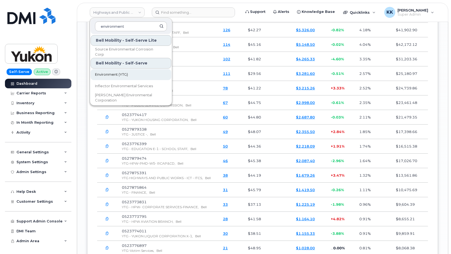
type input "environment"
click at [106, 75] on span "Environment (YTG)" at bounding box center [111, 74] width 33 height 5
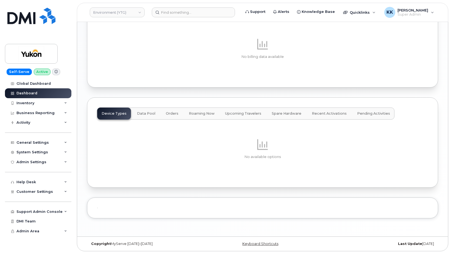
scroll to position [263, 0]
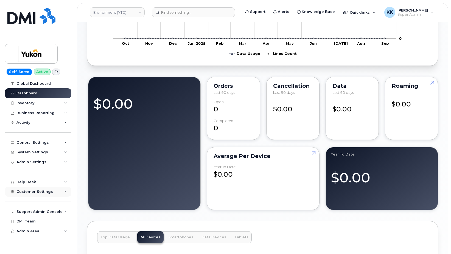
click at [49, 193] on span "Customer Settings" at bounding box center [34, 192] width 37 height 4
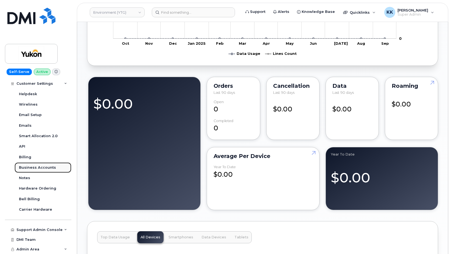
click at [40, 167] on div "Business Accounts" at bounding box center [37, 167] width 37 height 5
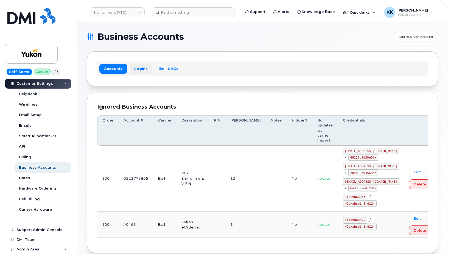
click at [140, 71] on link "Logins" at bounding box center [141, 69] width 23 height 10
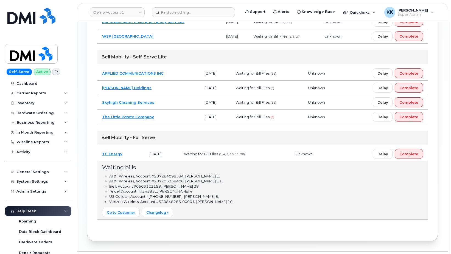
click at [134, 155] on td "TC Energy" at bounding box center [121, 154] width 48 height 15
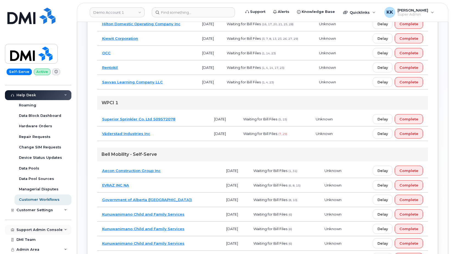
scroll to position [420, 0]
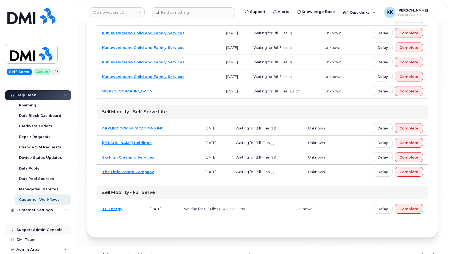
click at [37, 230] on div "Support Admin Console" at bounding box center [39, 230] width 46 height 4
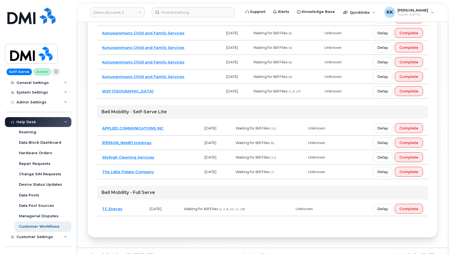
scroll to position [5, 0]
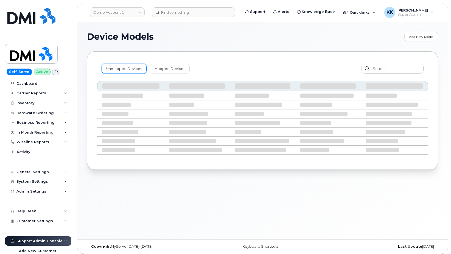
click at [125, 69] on link "Unmapped Devices" at bounding box center [124, 69] width 45 height 10
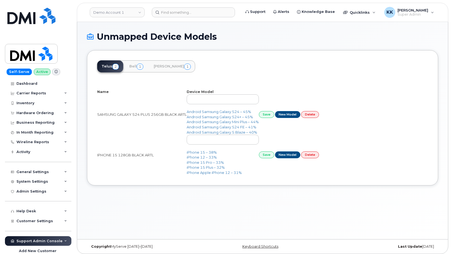
select select "25"
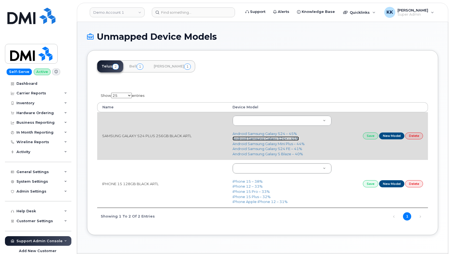
click at [283, 140] on link "Android Samsung Galaxy S24+ – 45%" at bounding box center [266, 139] width 66 height 4
type input "3077"
click at [366, 138] on link "Save" at bounding box center [370, 136] width 15 height 7
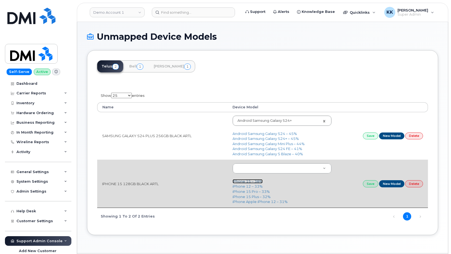
click at [251, 183] on link "iPhone 15 – 38%" at bounding box center [248, 181] width 30 height 4
type input "3031"
click at [366, 185] on link "Save" at bounding box center [370, 183] width 15 height 7
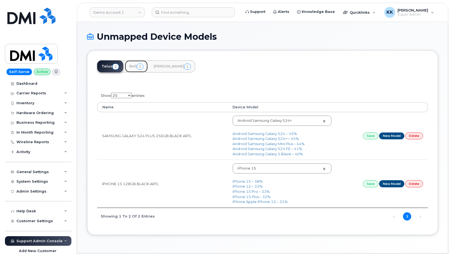
click at [141, 64] on span "1" at bounding box center [140, 67] width 7 height 6
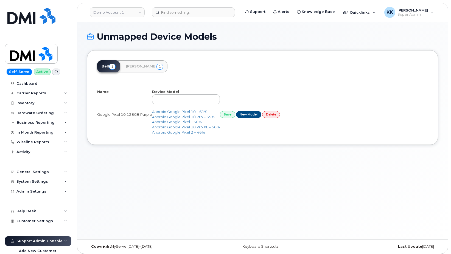
select select "25"
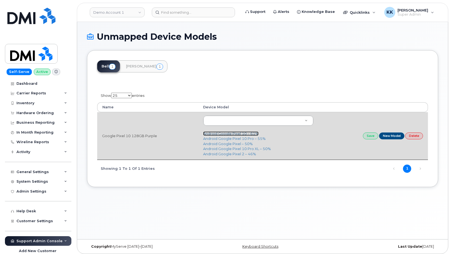
click at [235, 133] on link "Android Google Pixel 10 – 61%" at bounding box center [230, 134] width 55 height 4
type input "3430"
click at [370, 136] on link "Save" at bounding box center [370, 136] width 15 height 7
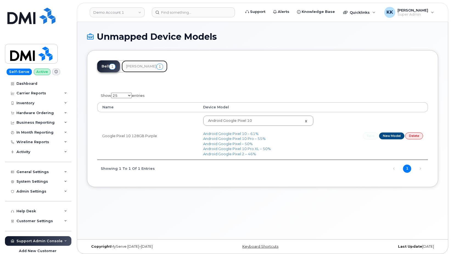
click at [133, 64] on link "[PERSON_NAME] 1" at bounding box center [145, 66] width 46 height 12
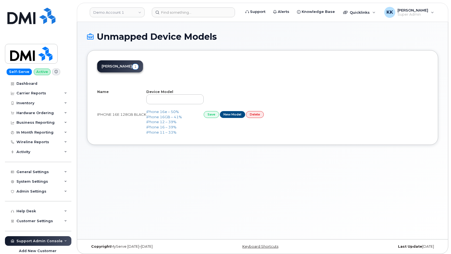
select select "25"
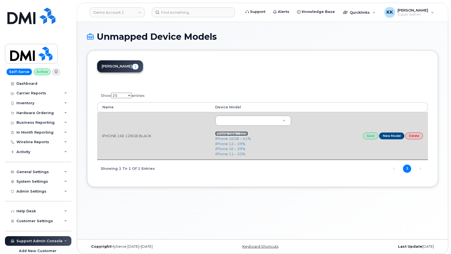
click at [236, 134] on link "iPhone 16e – 50%" at bounding box center [231, 134] width 33 height 4
type input "3304"
click at [368, 139] on link "Save" at bounding box center [370, 136] width 15 height 7
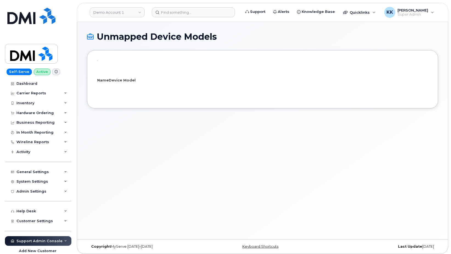
select select "25"
